Goal: Task Accomplishment & Management: Use online tool/utility

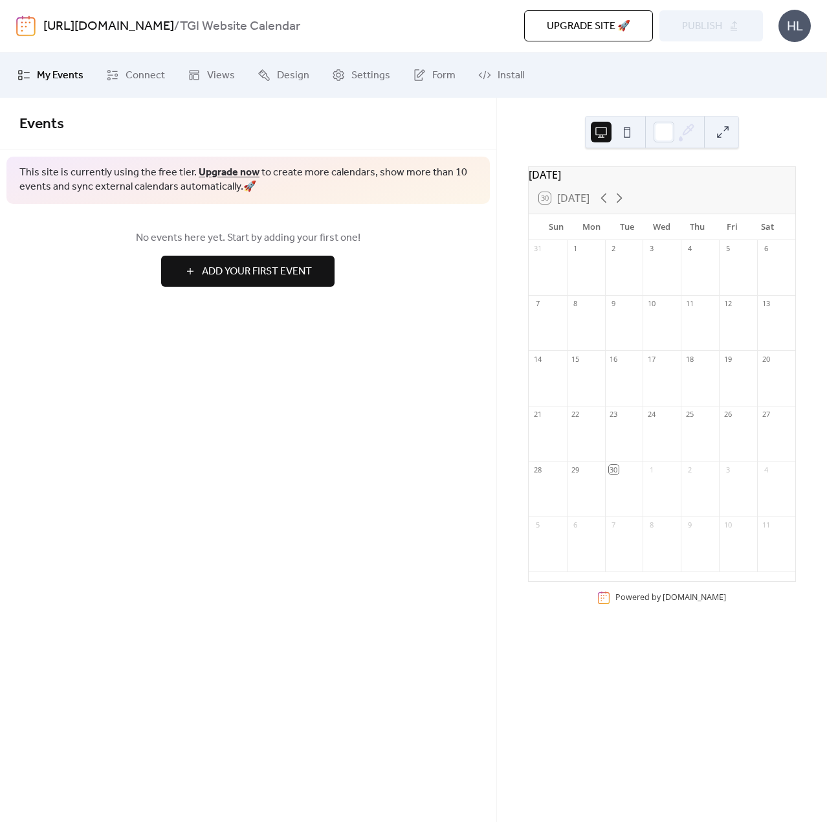
drag, startPoint x: 0, startPoint y: 0, endPoint x: 56, endPoint y: 155, distance: 165.1
click at [56, 155] on div "Events This site is currently using the free tier. Upgrade now to create more c…" at bounding box center [248, 205] width 496 height 215
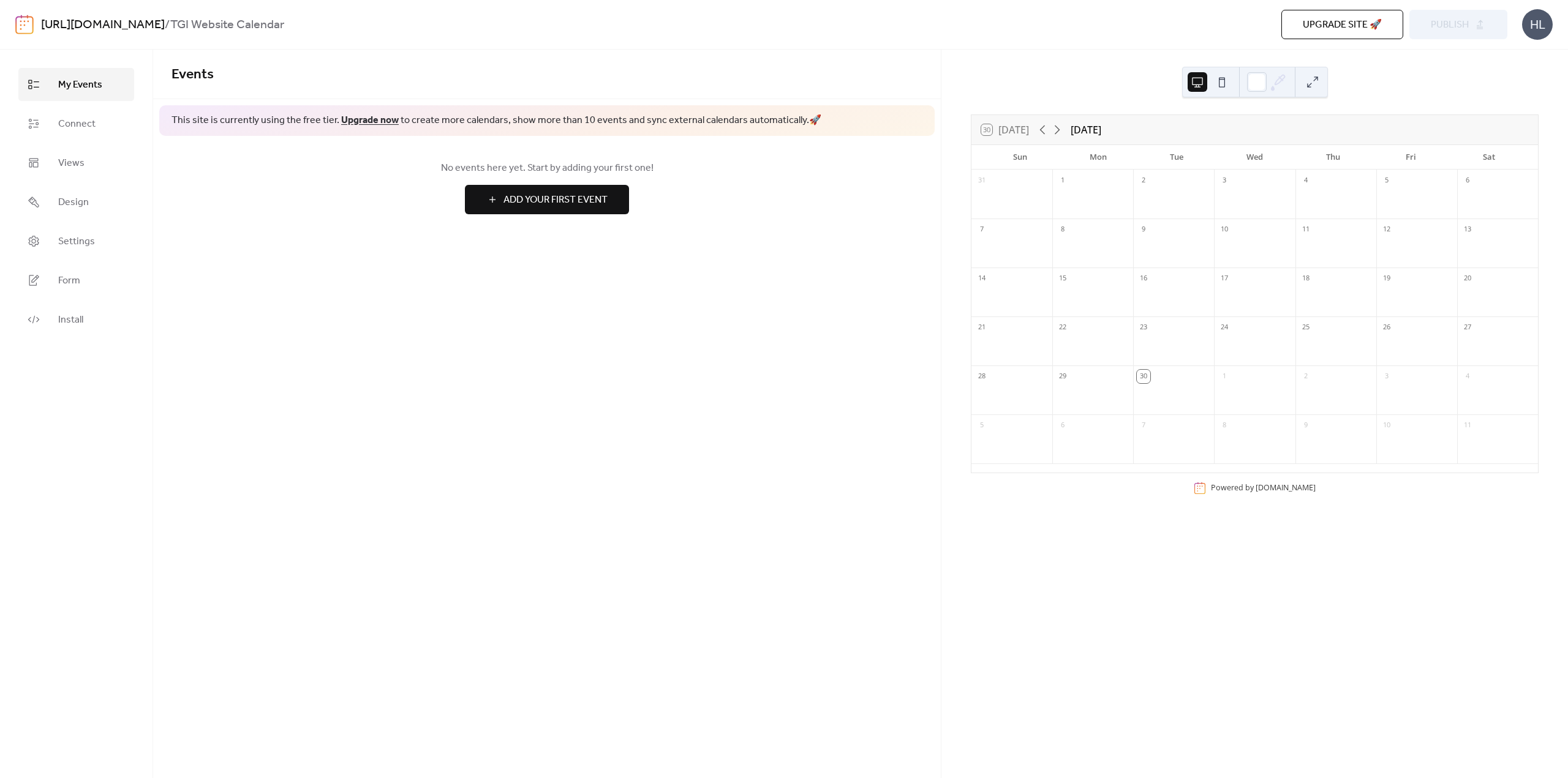
click at [400, 239] on div "No events here yet. Start by adding your first one! Add Your First Event" at bounding box center [547, 187] width 788 height 103
click at [80, 122] on span "Connect" at bounding box center [76, 125] width 37 height 15
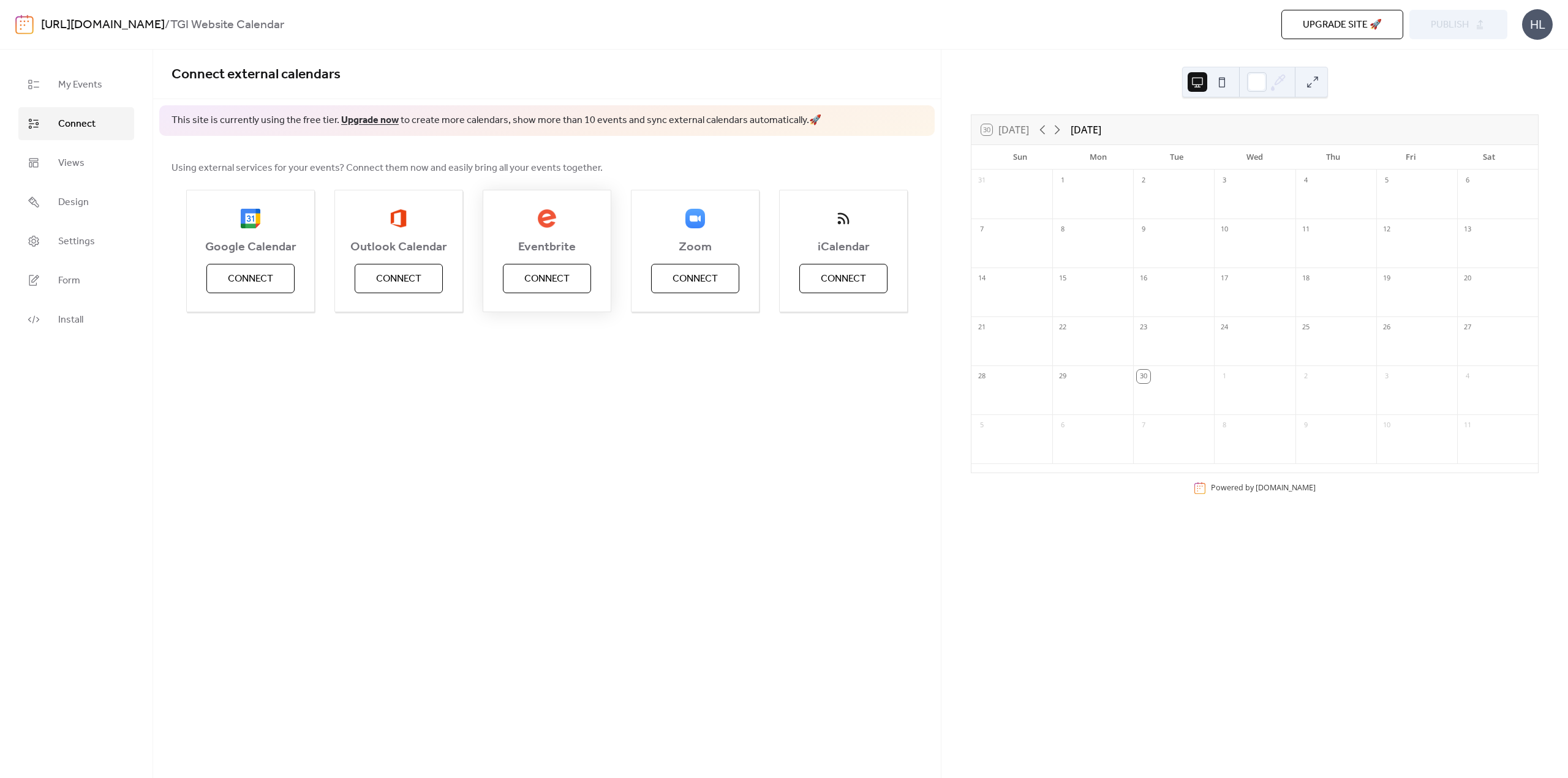
click at [574, 287] on button "Connect" at bounding box center [546, 278] width 88 height 29
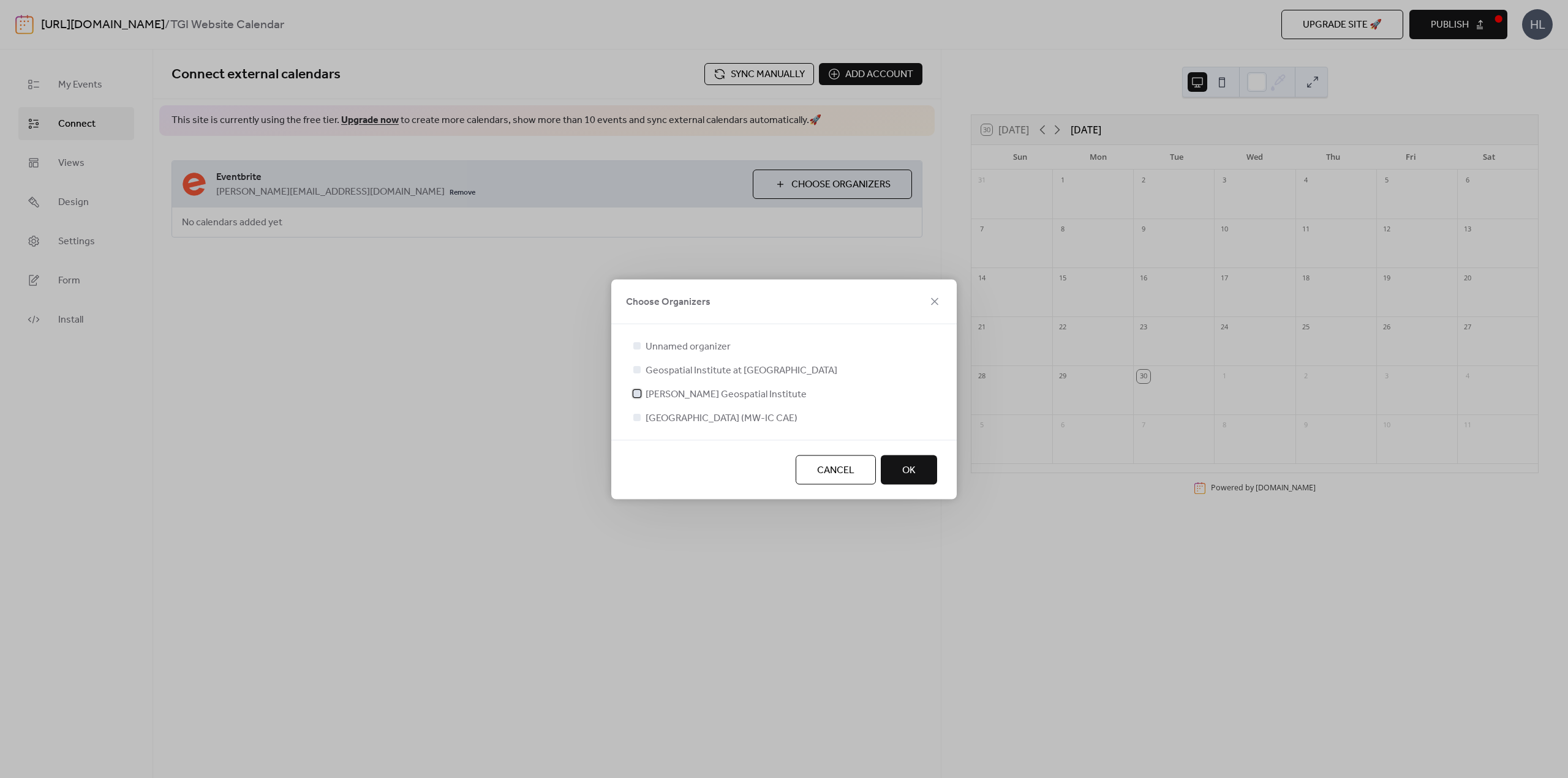
click at [637, 393] on div at bounding box center [637, 393] width 8 height 8
click at [782, 469] on button "OK" at bounding box center [909, 469] width 57 height 29
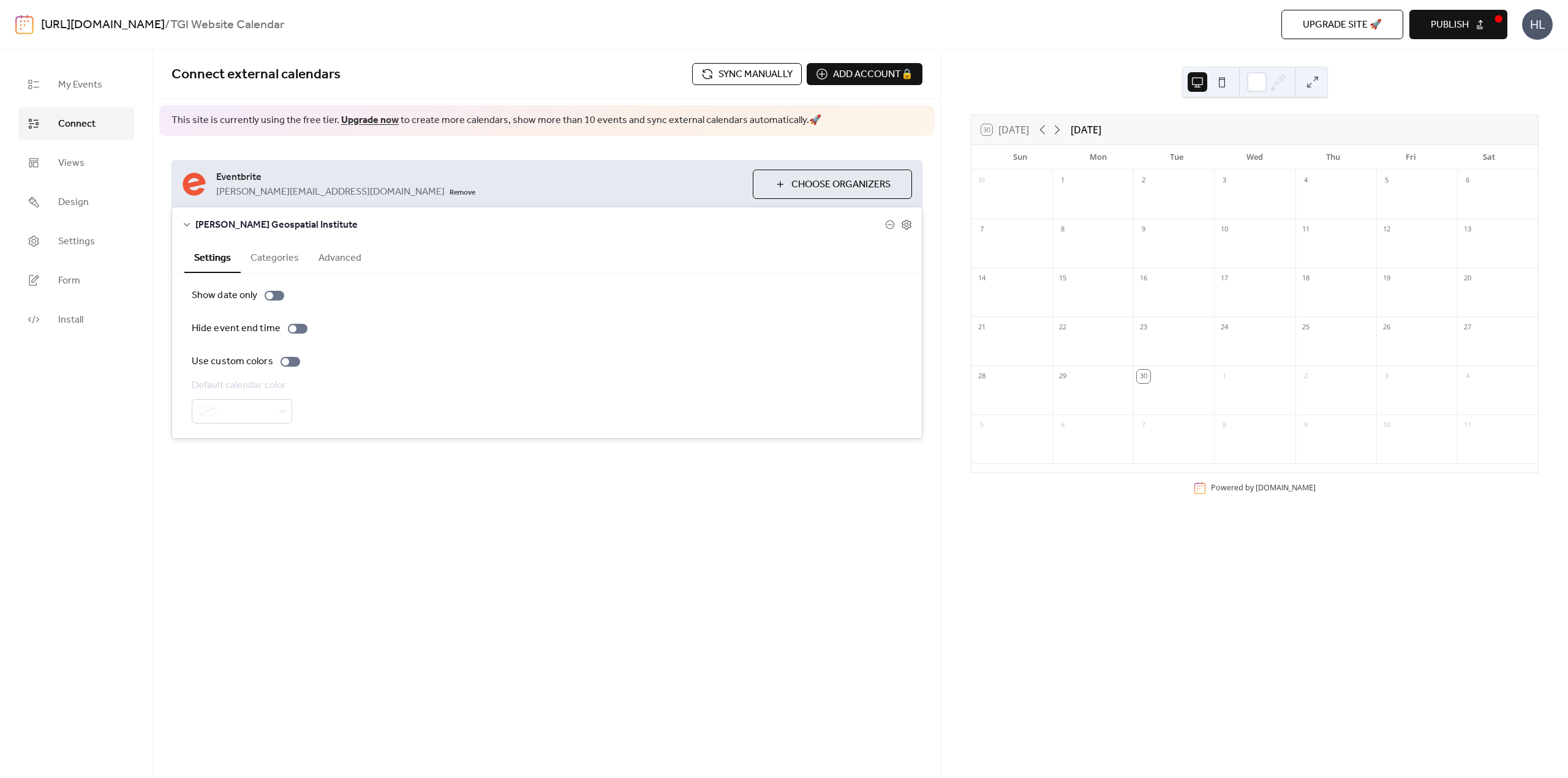
click at [476, 306] on div "Show date only Hide event end time Use custom colors Default calendar color" at bounding box center [546, 356] width 710 height 135
click at [282, 256] on button "Categories" at bounding box center [275, 257] width 68 height 30
click at [309, 256] on button "Advanced" at bounding box center [340, 257] width 62 height 30
click at [279, 252] on button "Categories" at bounding box center [275, 257] width 68 height 30
click at [209, 255] on button "Settings" at bounding box center [213, 257] width 57 height 30
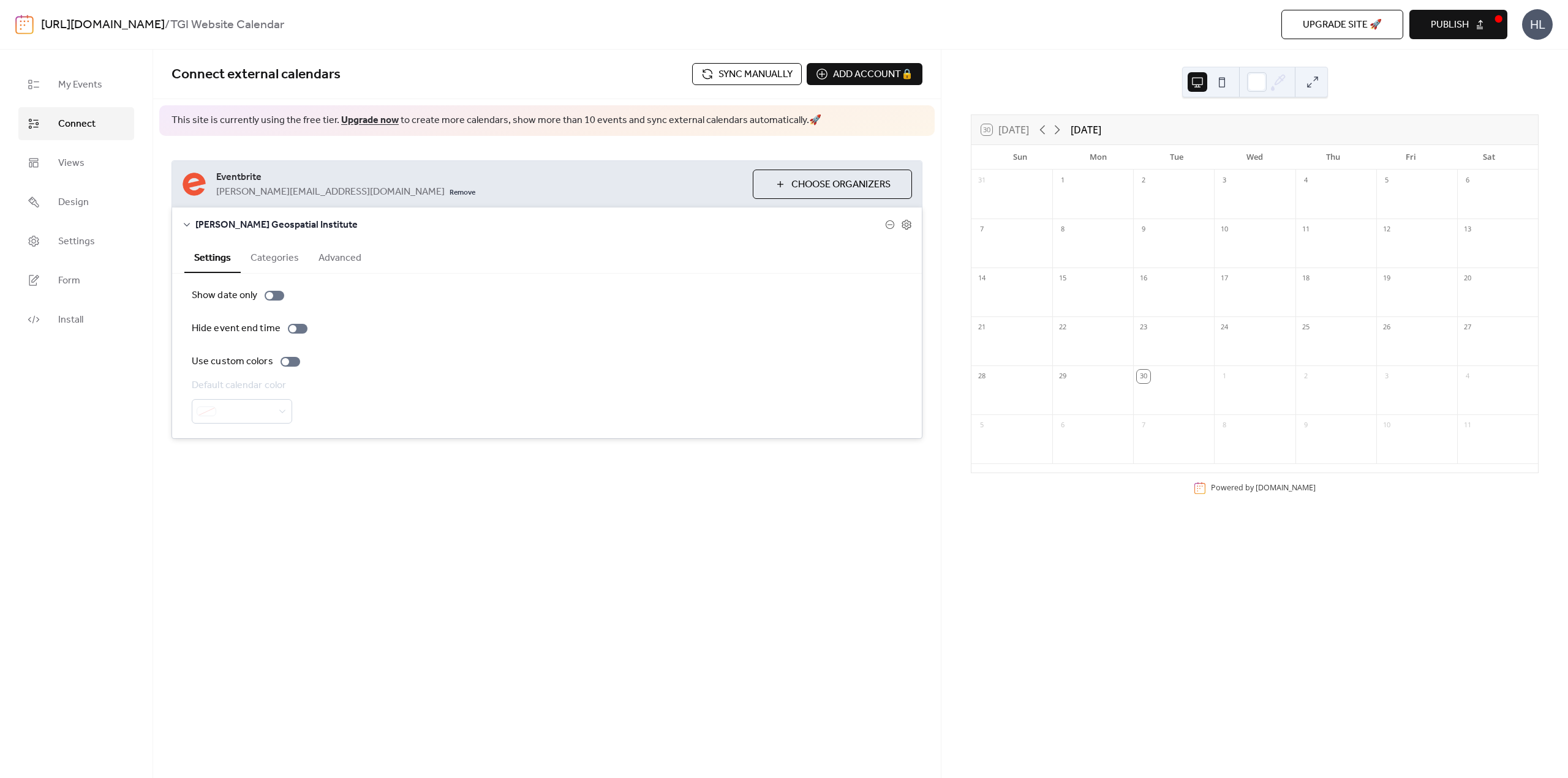
click at [287, 407] on div at bounding box center [241, 412] width 100 height 25
click at [231, 294] on div "Show date only" at bounding box center [223, 296] width 65 height 15
click at [243, 295] on div "Show date only" at bounding box center [223, 296] width 65 height 15
click at [296, 330] on div at bounding box center [297, 328] width 20 height 9
click at [299, 330] on div at bounding box center [303, 329] width 8 height 8
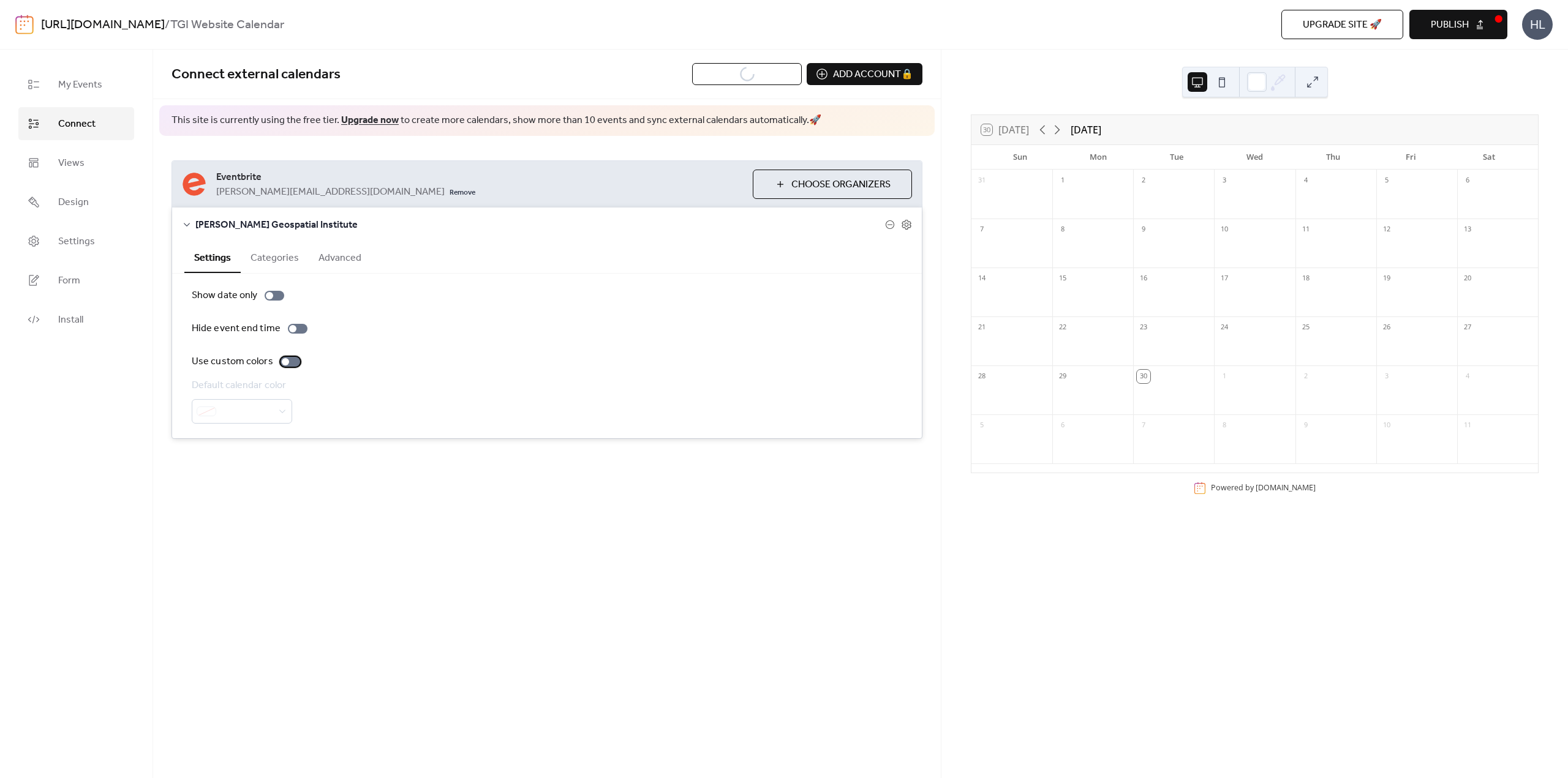
click at [289, 363] on div at bounding box center [290, 362] width 20 height 9
click at [782, 224] on icon at bounding box center [907, 225] width 11 height 11
click at [271, 260] on button "Categories" at bounding box center [275, 257] width 68 height 30
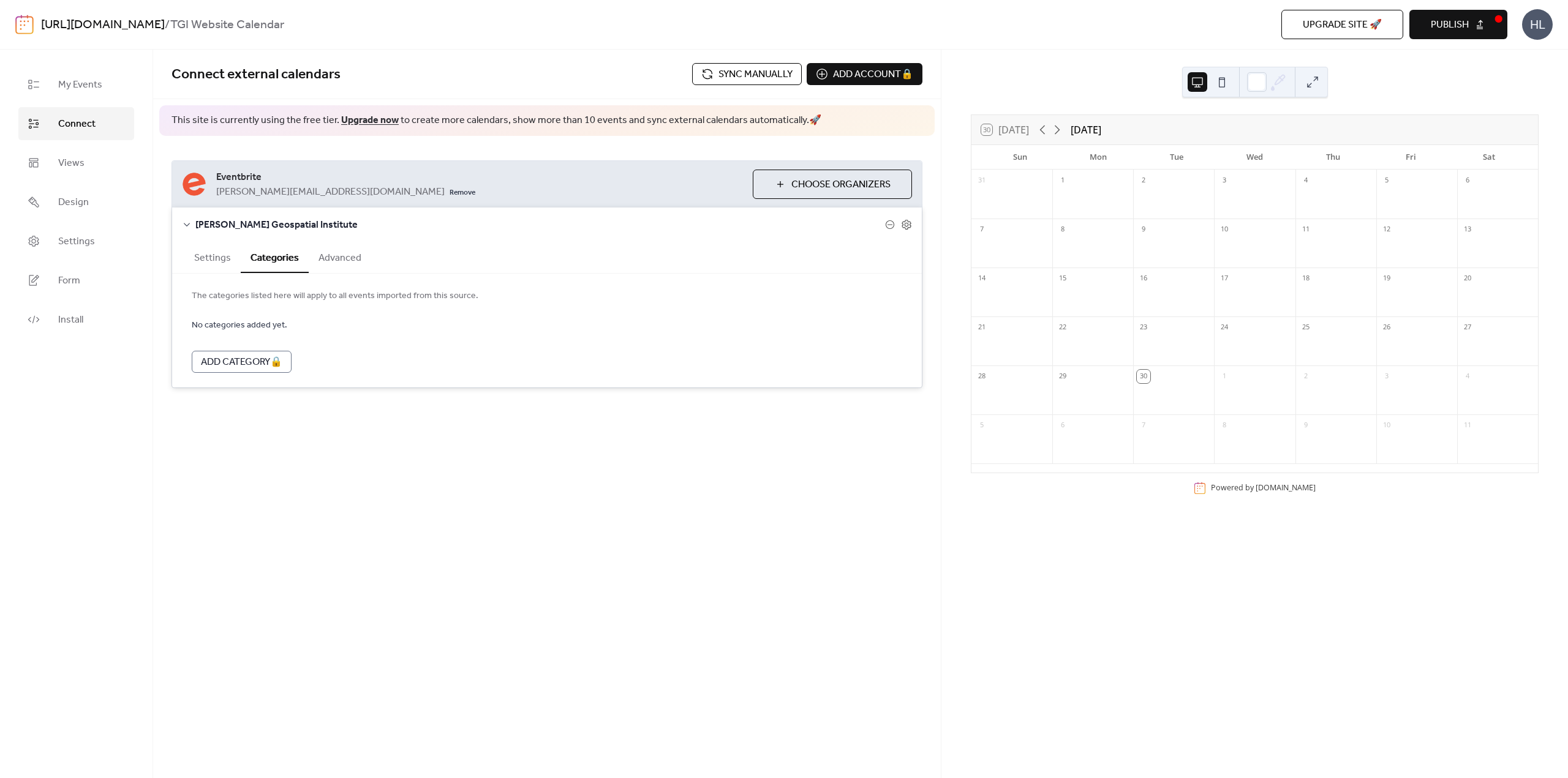
click at [355, 257] on button "Advanced" at bounding box center [340, 257] width 62 height 30
click at [212, 256] on button "Settings" at bounding box center [213, 257] width 57 height 30
drag, startPoint x: 283, startPoint y: 122, endPoint x: 320, endPoint y: 122, distance: 37.0
click at [320, 122] on span "This site is currently using the free tier. Upgrade now to create more calendar…" at bounding box center [496, 120] width 650 height 13
click at [315, 134] on div "This site is currently using the free tier. Upgrade now to create more calendar…" at bounding box center [546, 120] width 775 height 30
